Goal: Task Accomplishment & Management: Use online tool/utility

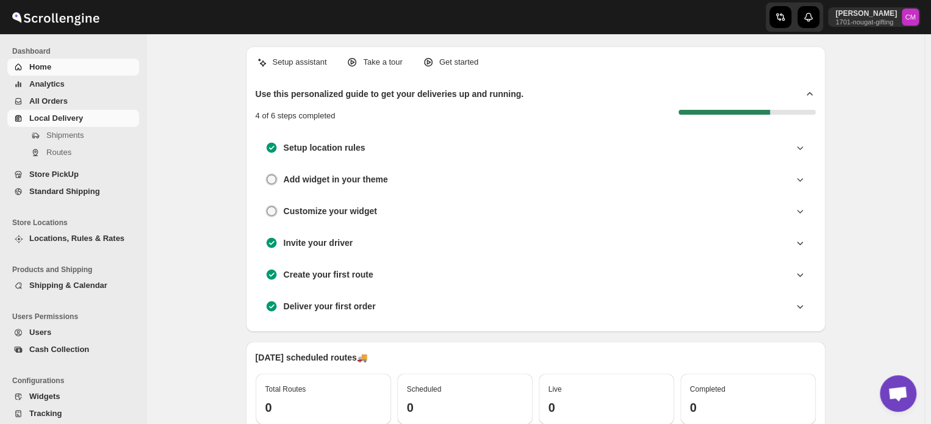
click at [51, 123] on span "Local Delivery" at bounding box center [56, 118] width 54 height 9
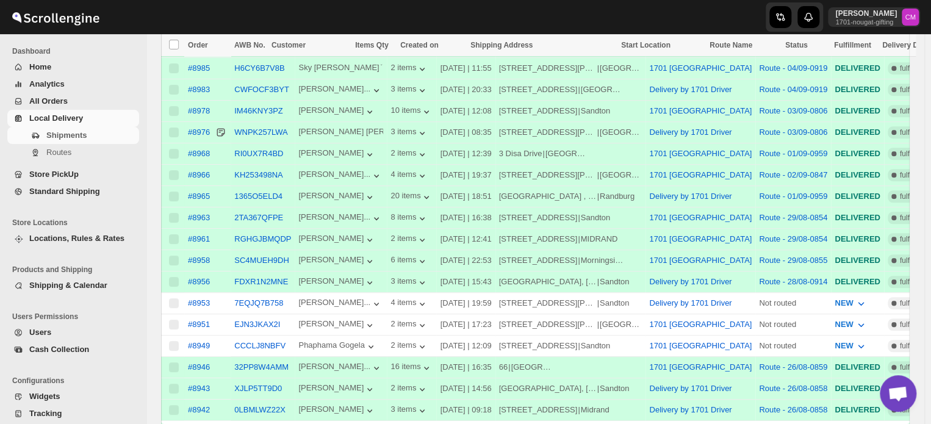
scroll to position [306, 0]
click at [46, 198] on link "Standard Shipping" at bounding box center [73, 191] width 132 height 17
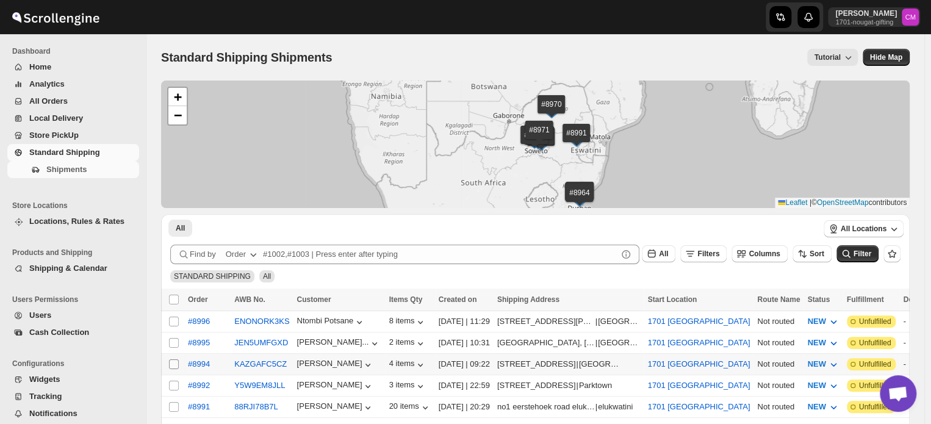
click at [174, 361] on input "Select shipment" at bounding box center [174, 365] width 10 height 10
checkbox input "true"
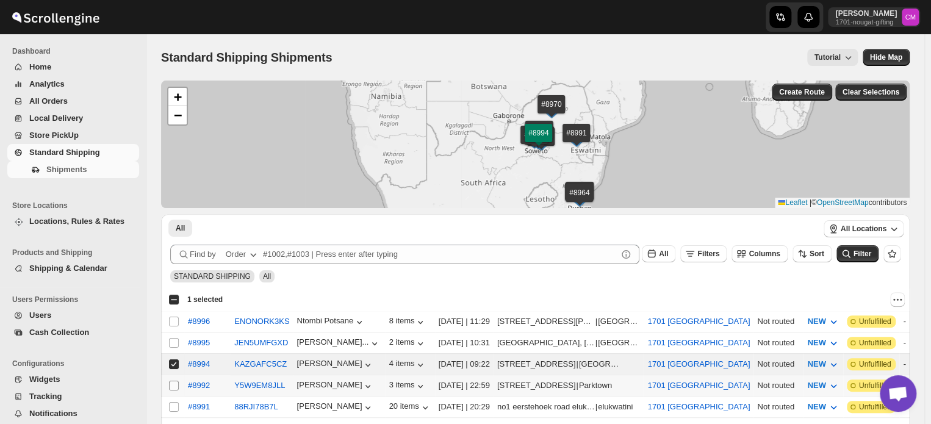
click at [173, 381] on input "Select shipment" at bounding box center [174, 386] width 10 height 10
checkbox input "true"
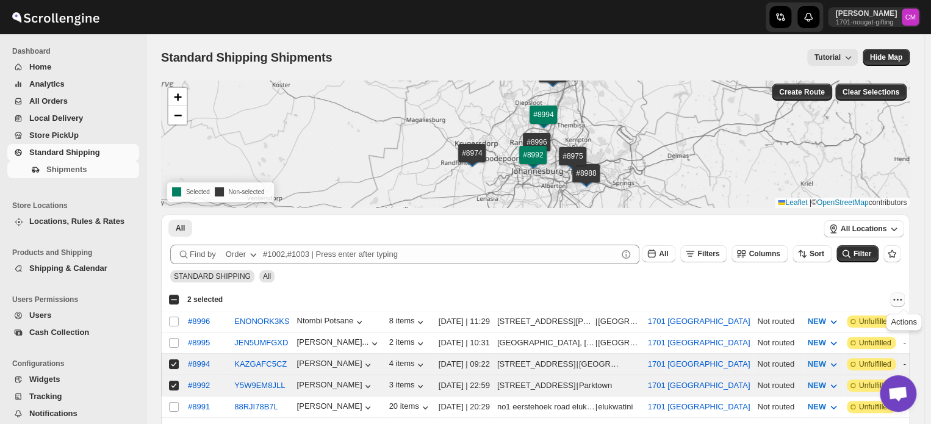
click at [898, 302] on icon "Actions" at bounding box center [898, 300] width 12 height 12
click at [867, 327] on span "MOVE TO LOCAL DELIVERY" at bounding box center [851, 323] width 106 height 9
checkbox input "false"
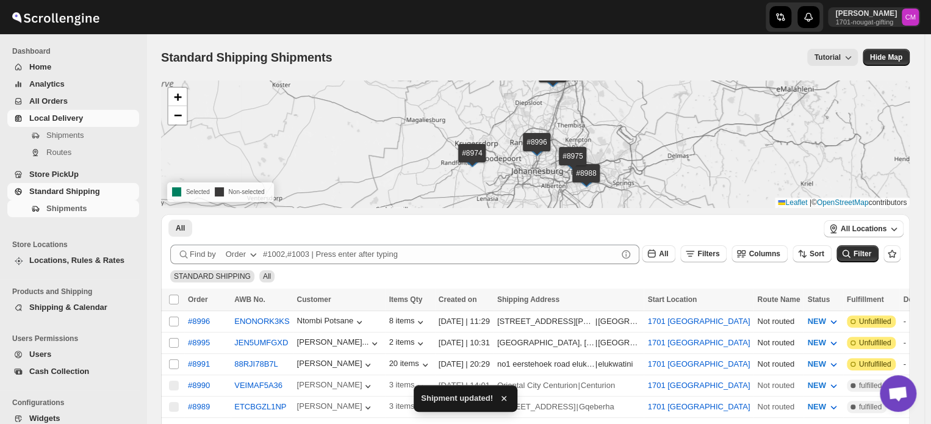
click at [68, 121] on span "Local Delivery" at bounding box center [56, 118] width 54 height 9
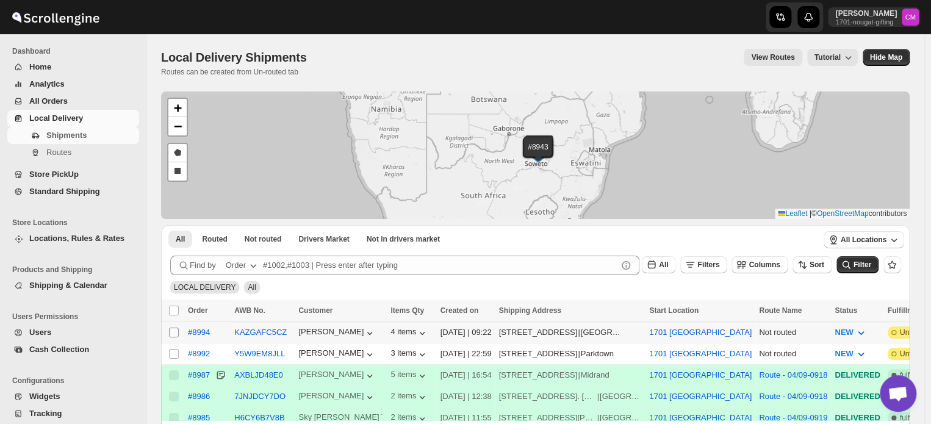
click at [172, 334] on input "Select shipment" at bounding box center [174, 333] width 10 height 10
checkbox input "true"
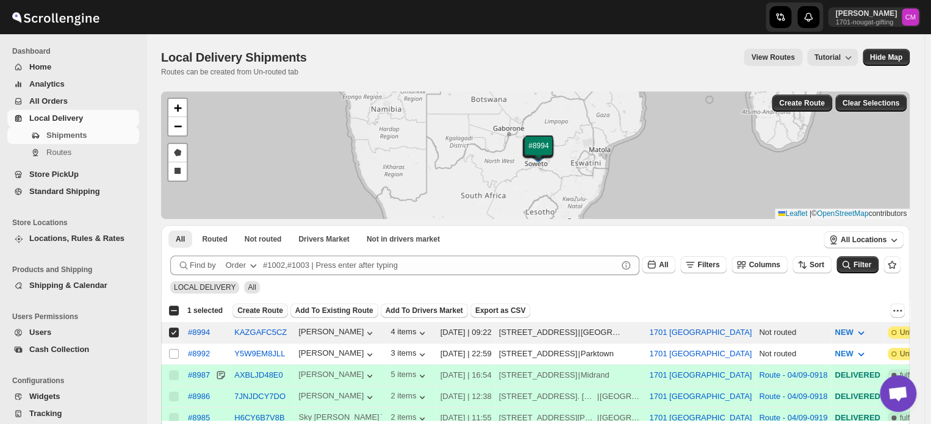
click at [259, 313] on span "Create Route" at bounding box center [260, 311] width 46 height 10
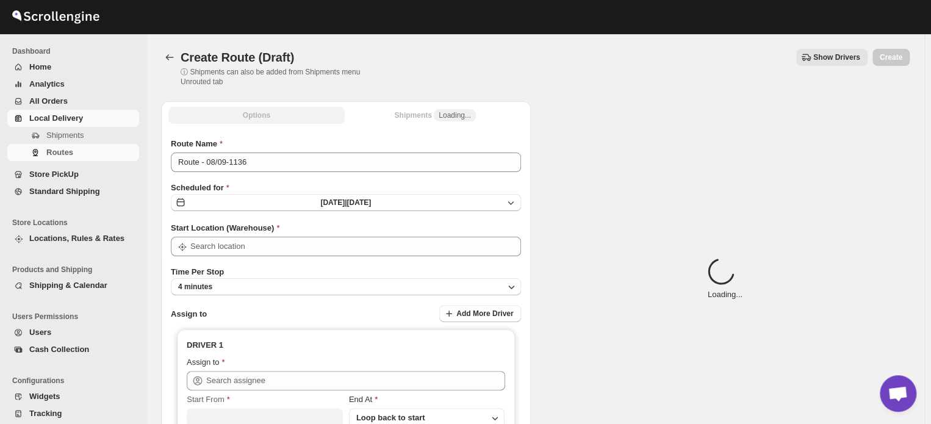
type input "1701 [GEOGRAPHIC_DATA]"
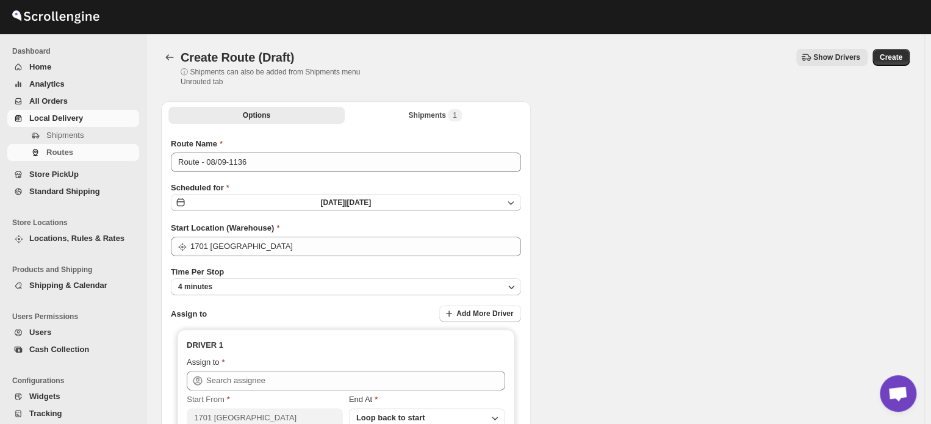
type input "1701 [GEOGRAPHIC_DATA]"
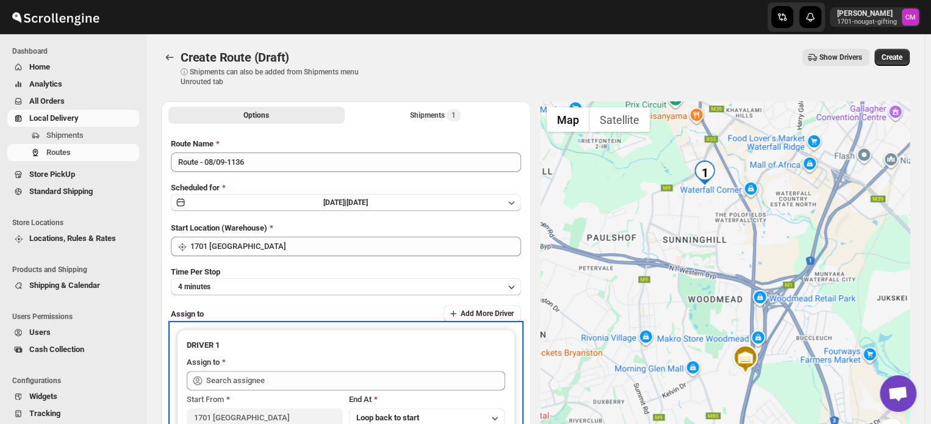
click at [203, 377] on icon at bounding box center [198, 381] width 12 height 12
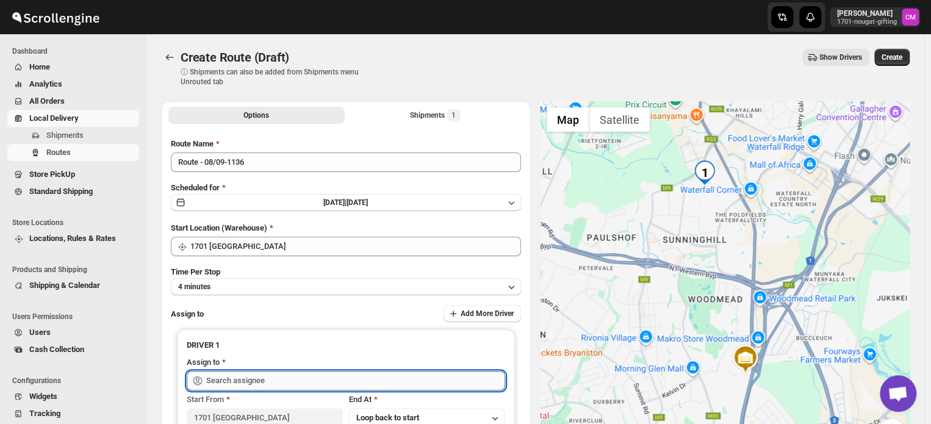
click at [214, 377] on input "text" at bounding box center [355, 381] width 299 height 20
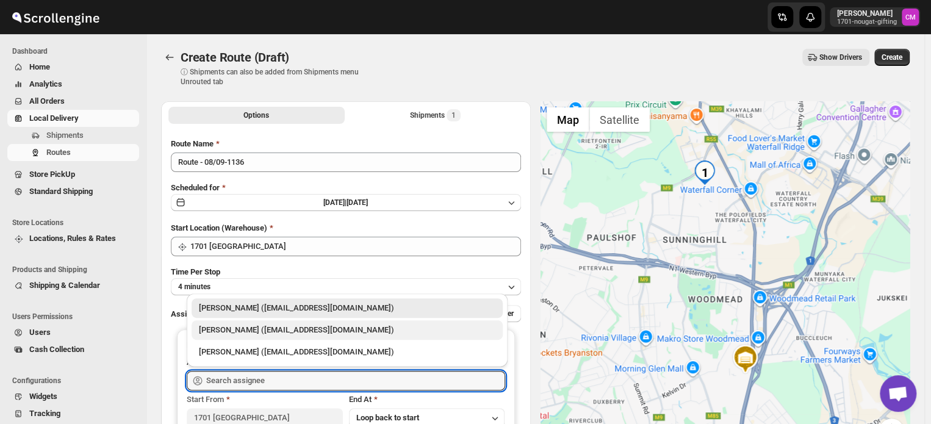
click at [222, 334] on div "[PERSON_NAME] ([EMAIL_ADDRESS][DOMAIN_NAME])" at bounding box center [347, 330] width 297 height 12
type input "[PERSON_NAME] ([EMAIL_ADDRESS][DOMAIN_NAME])"
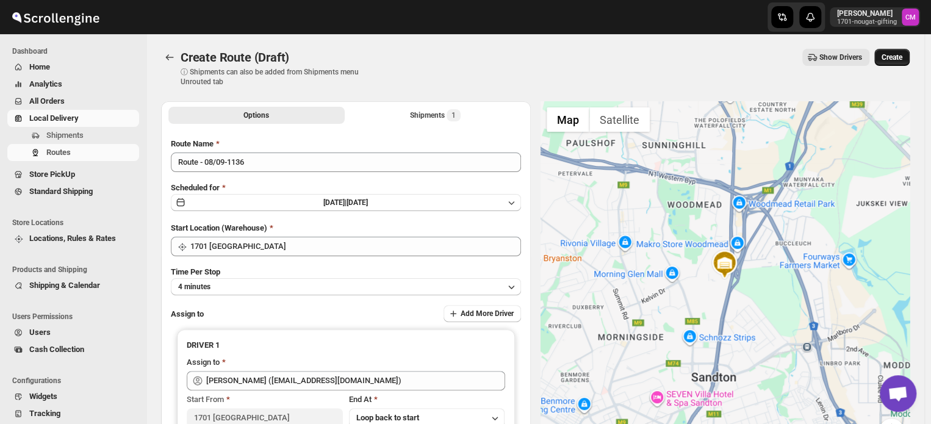
click at [894, 60] on span "Create" at bounding box center [892, 57] width 21 height 10
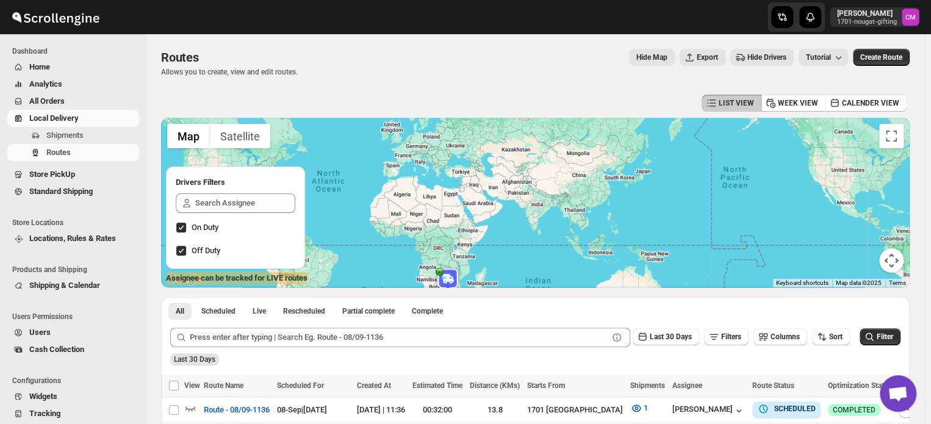
click at [51, 118] on span "Local Delivery" at bounding box center [53, 118] width 49 height 9
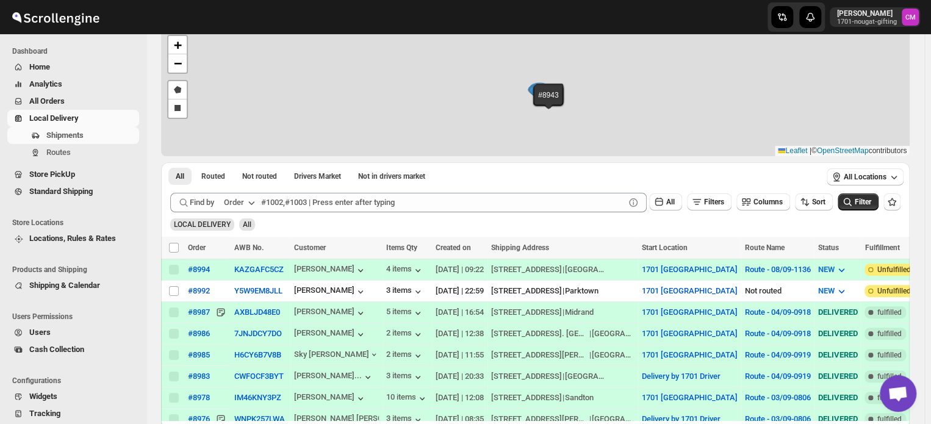
scroll to position [83, 0]
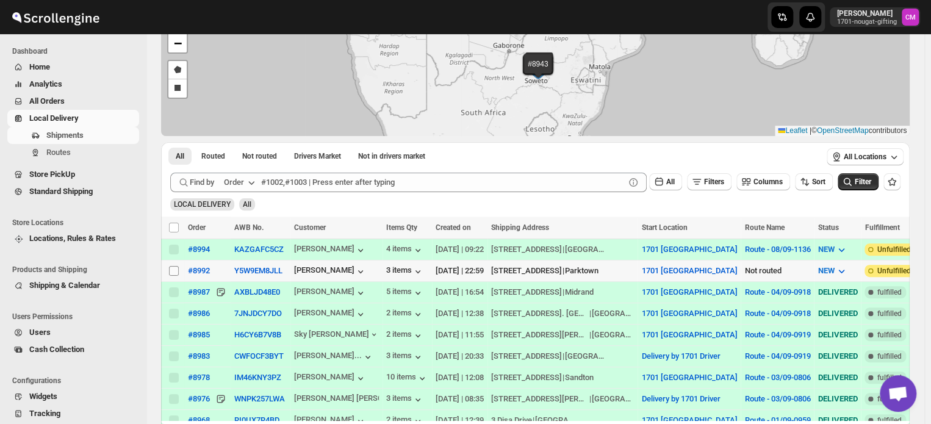
click at [176, 272] on input "Select shipment" at bounding box center [174, 271] width 10 height 10
checkbox input "true"
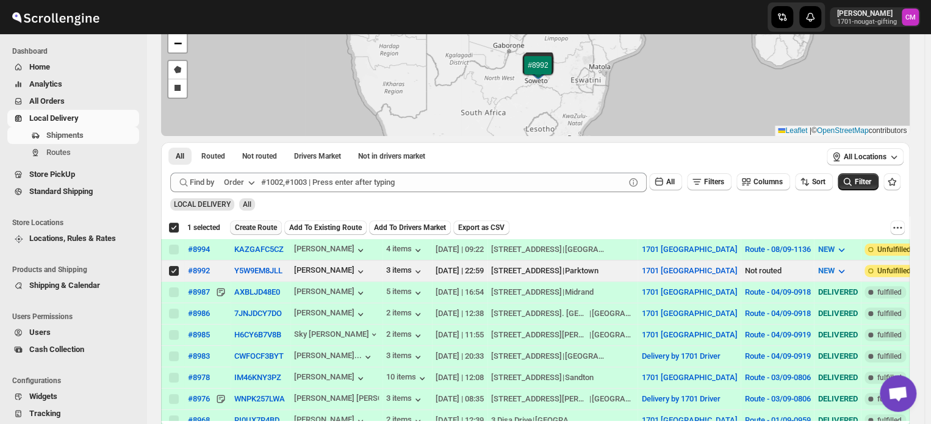
click at [255, 225] on span "Create Route" at bounding box center [256, 228] width 42 height 10
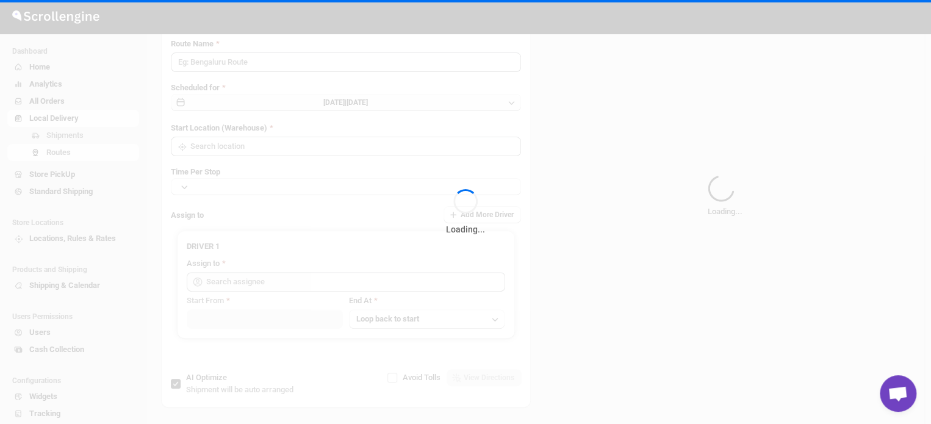
type input "Route - 08/09-1136"
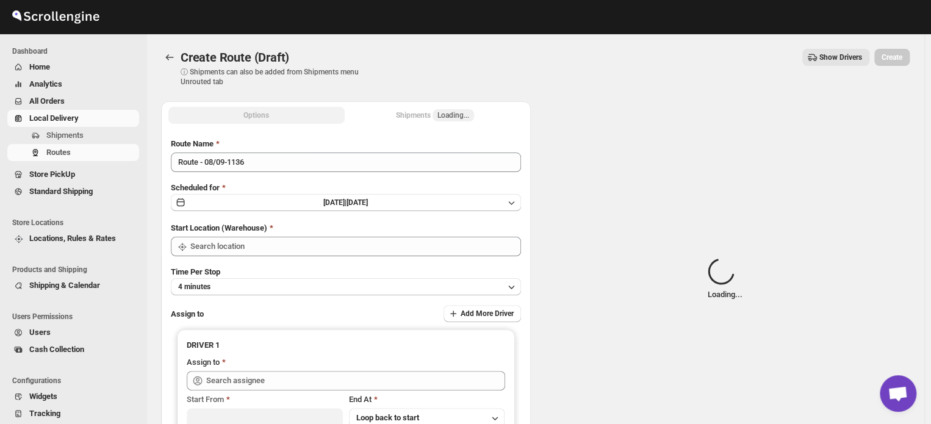
type input "1701 [GEOGRAPHIC_DATA]"
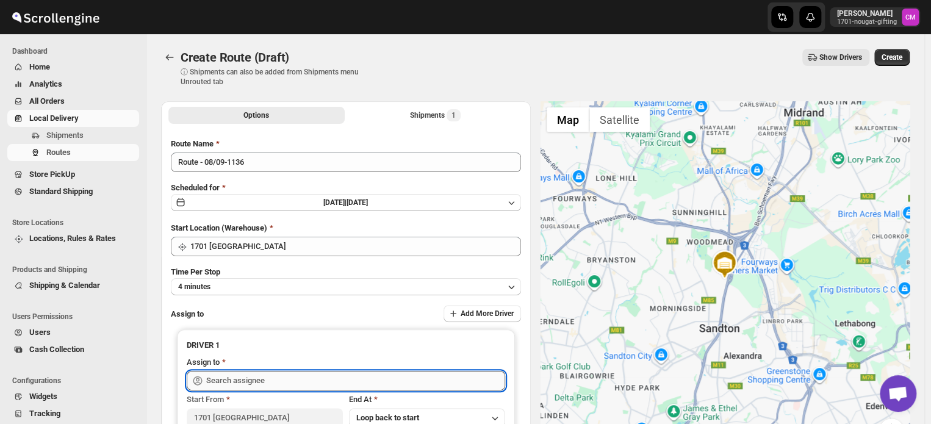
click at [230, 383] on input "text" at bounding box center [355, 381] width 299 height 20
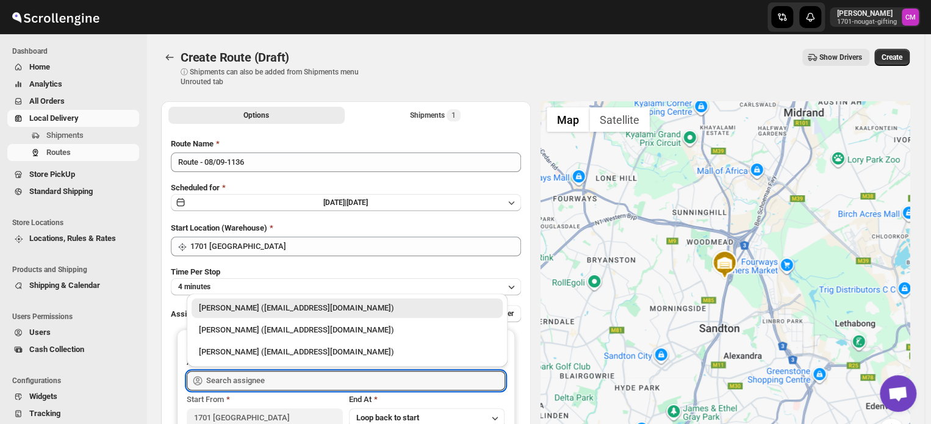
click at [234, 340] on li "[PERSON_NAME] ([EMAIL_ADDRESS][DOMAIN_NAME])" at bounding box center [347, 351] width 321 height 22
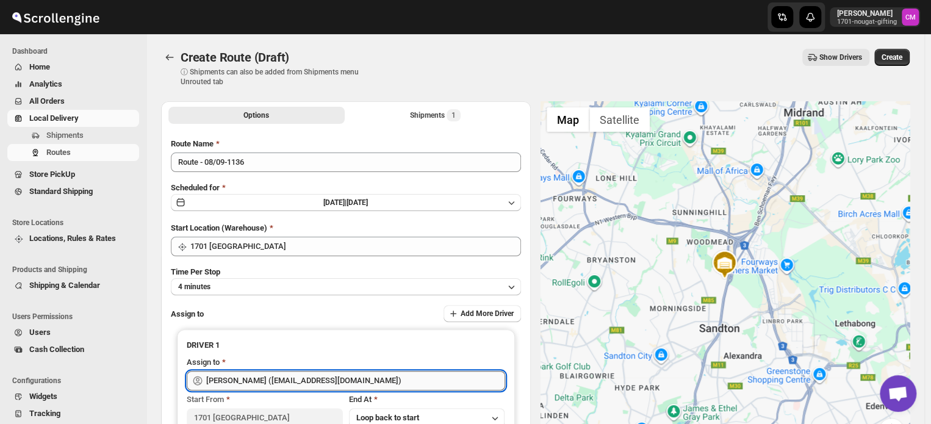
click at [281, 385] on input "[PERSON_NAME] ([EMAIL_ADDRESS][DOMAIN_NAME])" at bounding box center [355, 381] width 299 height 20
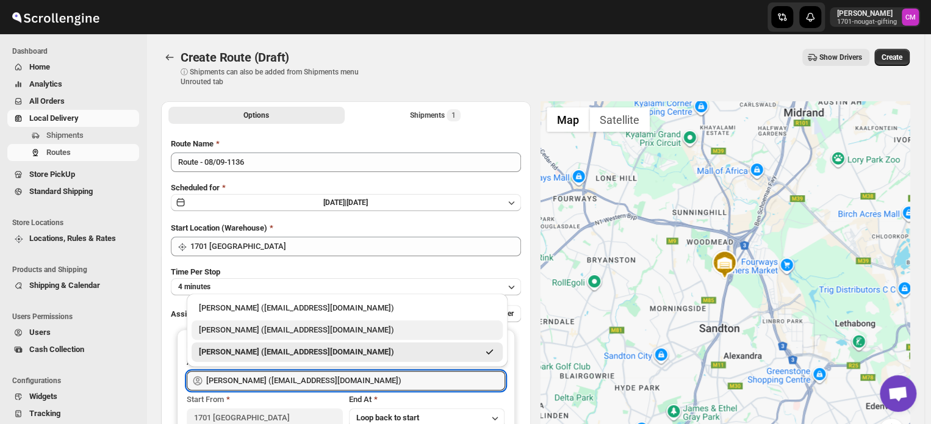
click at [236, 334] on div "[PERSON_NAME] ([EMAIL_ADDRESS][DOMAIN_NAME])" at bounding box center [347, 330] width 297 height 12
type input "[PERSON_NAME] ([EMAIL_ADDRESS][DOMAIN_NAME])"
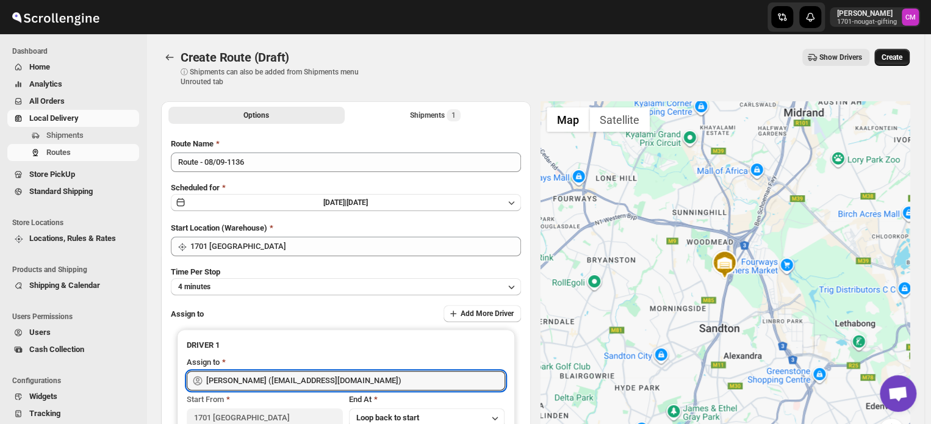
click at [891, 55] on span "Create" at bounding box center [892, 57] width 21 height 10
